Goal: Information Seeking & Learning: Learn about a topic

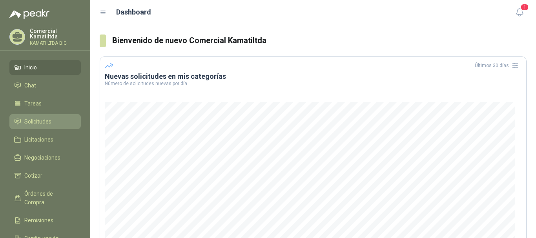
click at [49, 118] on span "Solicitudes" at bounding box center [37, 121] width 27 height 9
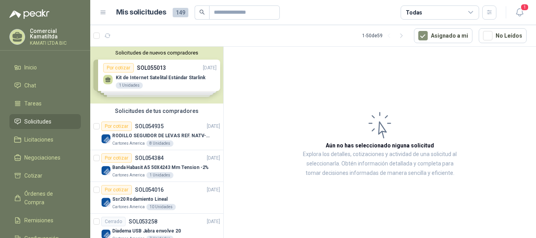
click at [150, 109] on div "Solicitudes de tus compradores" at bounding box center [156, 111] width 133 height 15
click at [163, 97] on div "Solicitudes de nuevos compradores Por cotizar SOL055013 [DATE] Kit de Internet …" at bounding box center [156, 75] width 133 height 57
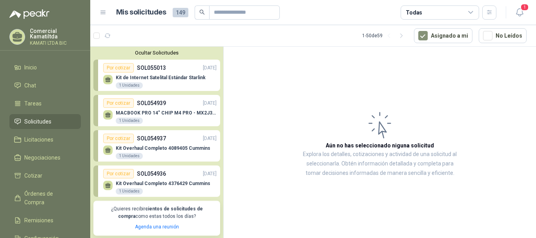
click at [182, 83] on div "Kit de Internet Satelital Estándar Starlink 1 Unidades" at bounding box center [161, 82] width 90 height 14
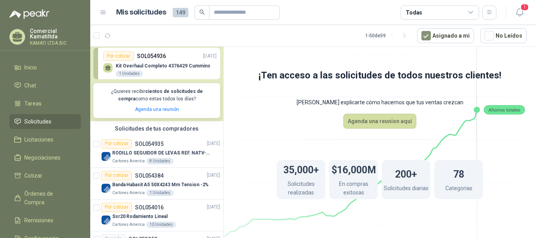
scroll to position [157, 0]
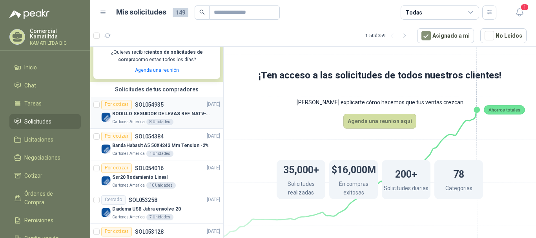
click at [171, 114] on p "RODILLO SEGUIDOR DE LEVAS REF. NATV-17-PPA [PERSON_NAME]" at bounding box center [161, 113] width 98 height 7
